Goal: Task Accomplishment & Management: Use online tool/utility

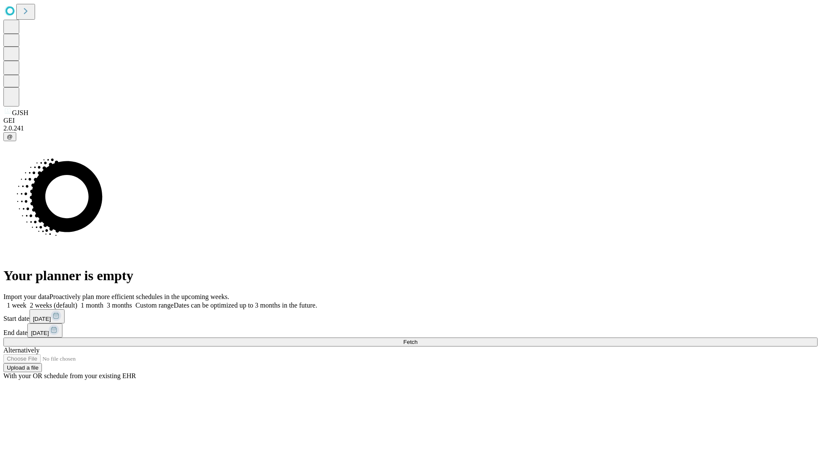
click at [27, 302] on label "1 week" at bounding box center [14, 305] width 23 height 7
click at [417, 339] on span "Fetch" at bounding box center [410, 342] width 14 height 6
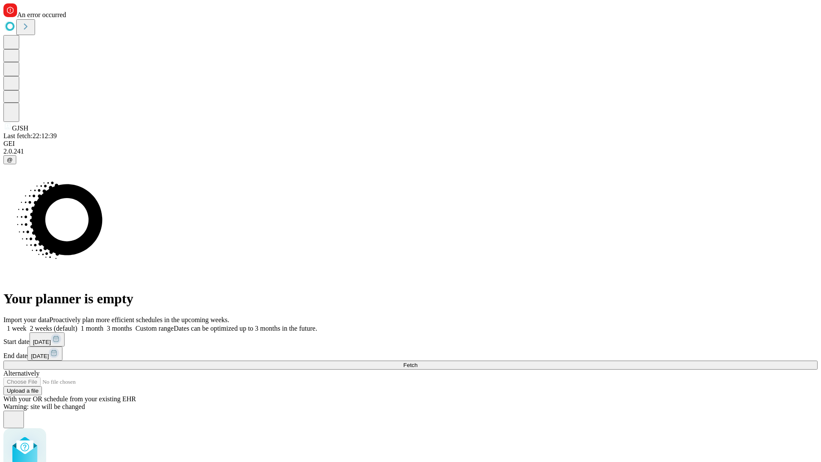
click at [27, 325] on label "1 week" at bounding box center [14, 328] width 23 height 7
click at [417, 362] on span "Fetch" at bounding box center [410, 365] width 14 height 6
click at [27, 325] on label "1 week" at bounding box center [14, 328] width 23 height 7
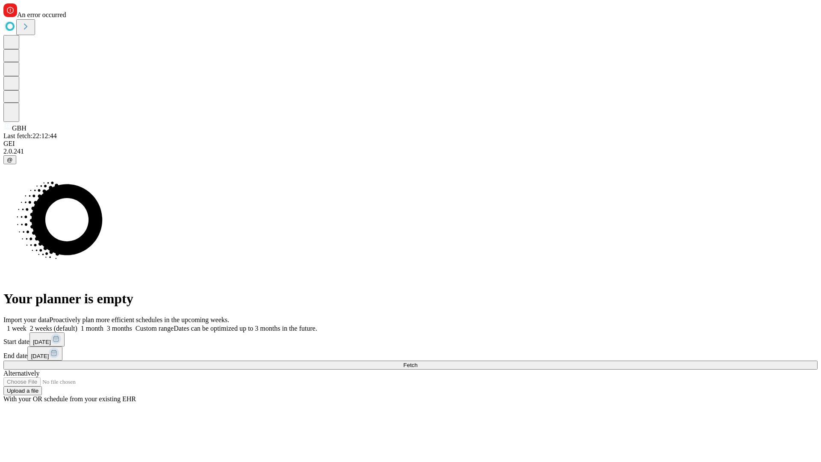
click at [417, 362] on span "Fetch" at bounding box center [410, 365] width 14 height 6
click at [27, 325] on label "1 week" at bounding box center [14, 328] width 23 height 7
click at [417, 362] on span "Fetch" at bounding box center [410, 365] width 14 height 6
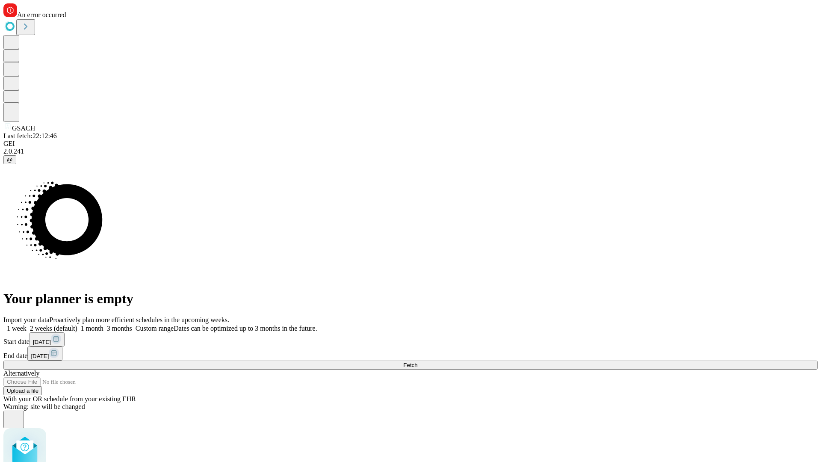
click at [27, 325] on label "1 week" at bounding box center [14, 328] width 23 height 7
click at [417, 362] on span "Fetch" at bounding box center [410, 365] width 14 height 6
click at [27, 325] on label "1 week" at bounding box center [14, 328] width 23 height 7
click at [417, 362] on span "Fetch" at bounding box center [410, 365] width 14 height 6
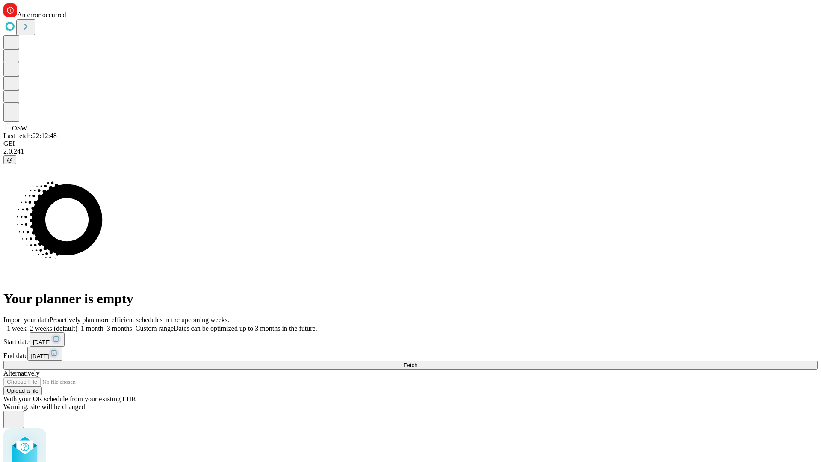
click at [27, 325] on label "1 week" at bounding box center [14, 328] width 23 height 7
click at [417, 362] on span "Fetch" at bounding box center [410, 365] width 14 height 6
click at [27, 325] on label "1 week" at bounding box center [14, 328] width 23 height 7
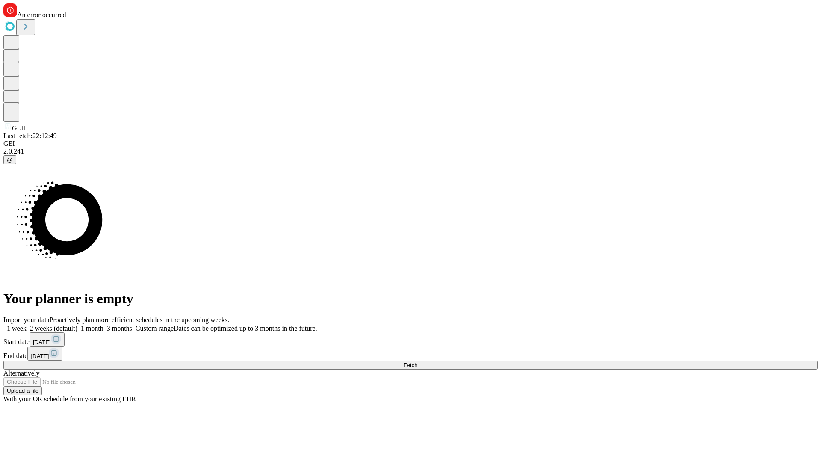
click at [417, 362] on span "Fetch" at bounding box center [410, 365] width 14 height 6
click at [27, 325] on label "1 week" at bounding box center [14, 328] width 23 height 7
click at [417, 362] on span "Fetch" at bounding box center [410, 365] width 14 height 6
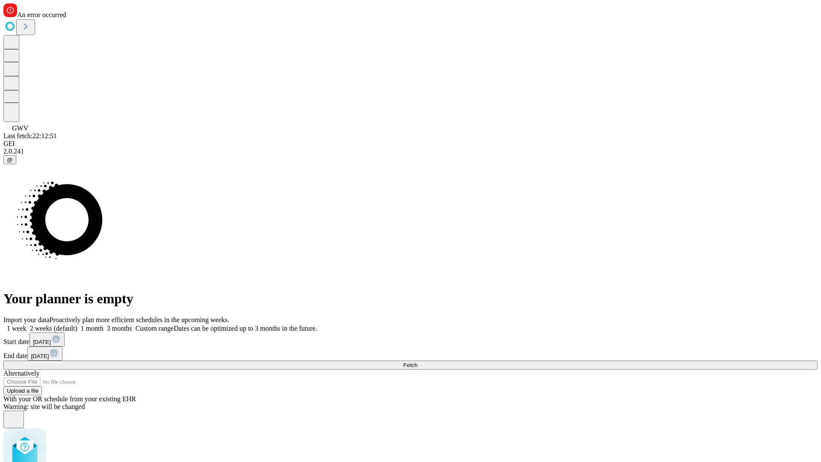
click at [27, 325] on label "1 week" at bounding box center [14, 328] width 23 height 7
click at [417, 362] on span "Fetch" at bounding box center [410, 365] width 14 height 6
click at [27, 325] on label "1 week" at bounding box center [14, 328] width 23 height 7
click at [417, 362] on span "Fetch" at bounding box center [410, 365] width 14 height 6
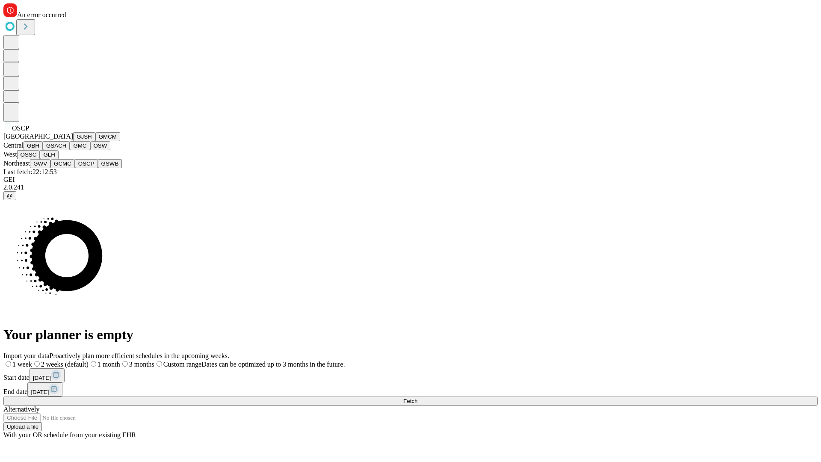
click at [98, 168] on button "GSWB" at bounding box center [110, 163] width 24 height 9
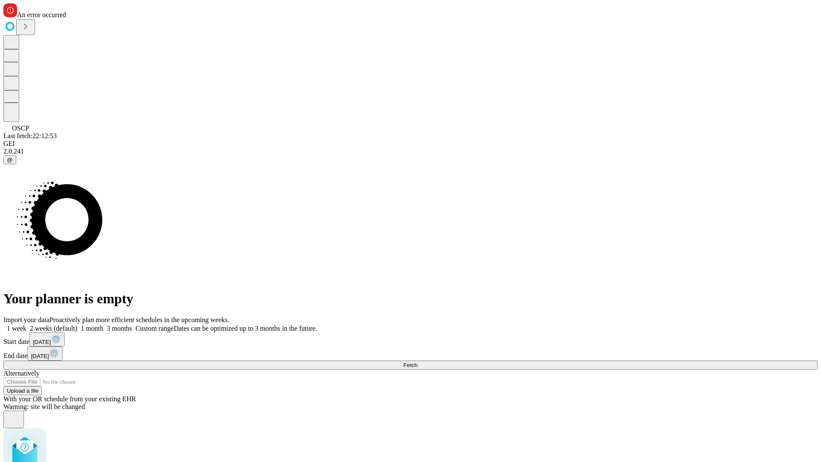
click at [27, 325] on label "1 week" at bounding box center [14, 328] width 23 height 7
click at [417, 362] on span "Fetch" at bounding box center [410, 365] width 14 height 6
